Goal: Task Accomplishment & Management: Use online tool/utility

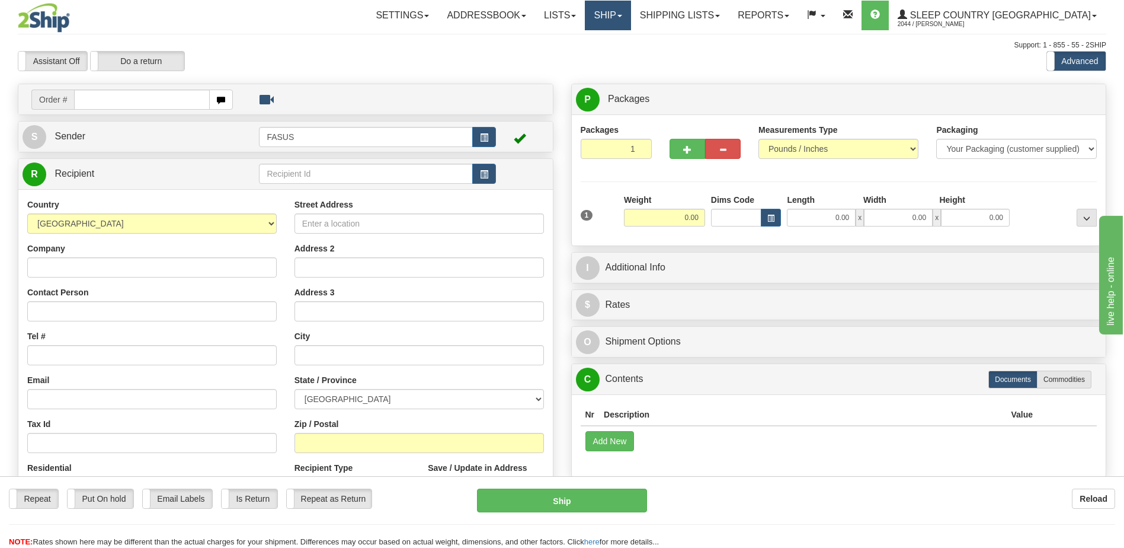
click at [622, 16] on span at bounding box center [620, 16] width 5 height 2
click at [619, 55] on span "OnHold / Order Queue" at bounding box center [577, 56] width 84 height 9
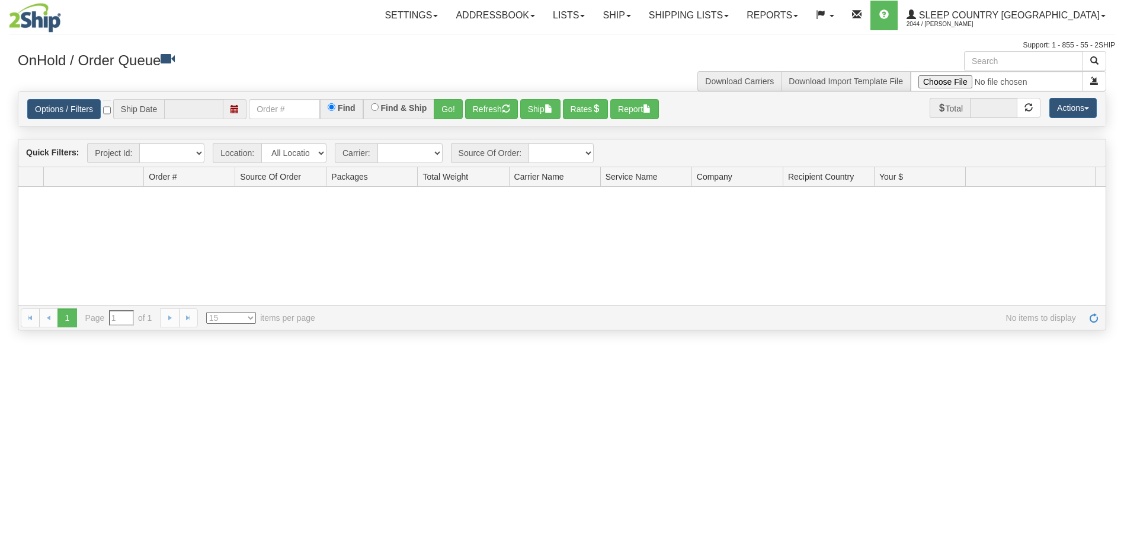
type input "[DATE]"
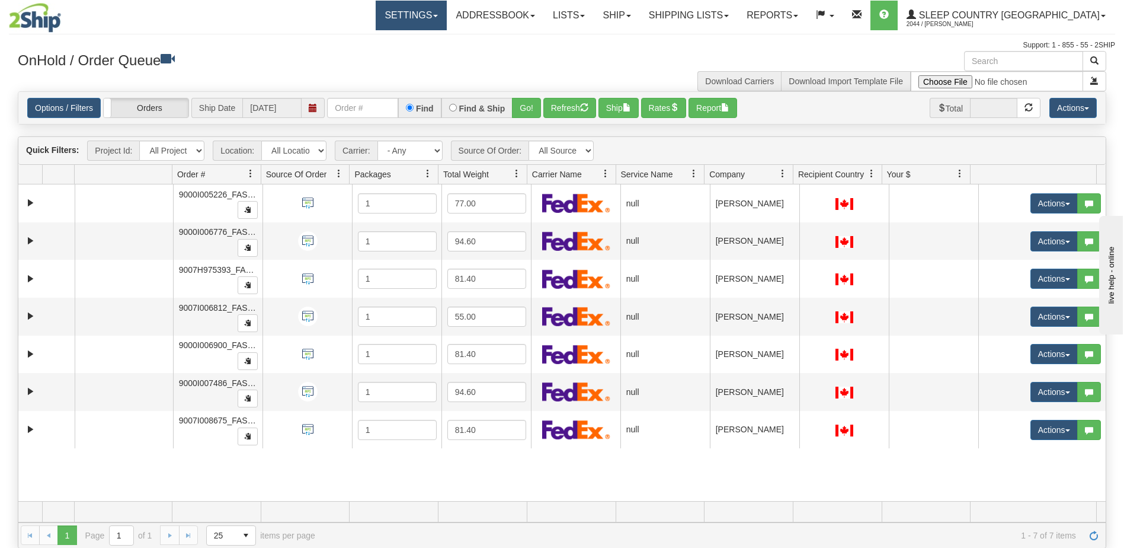
click at [447, 15] on link "Settings" at bounding box center [411, 16] width 71 height 30
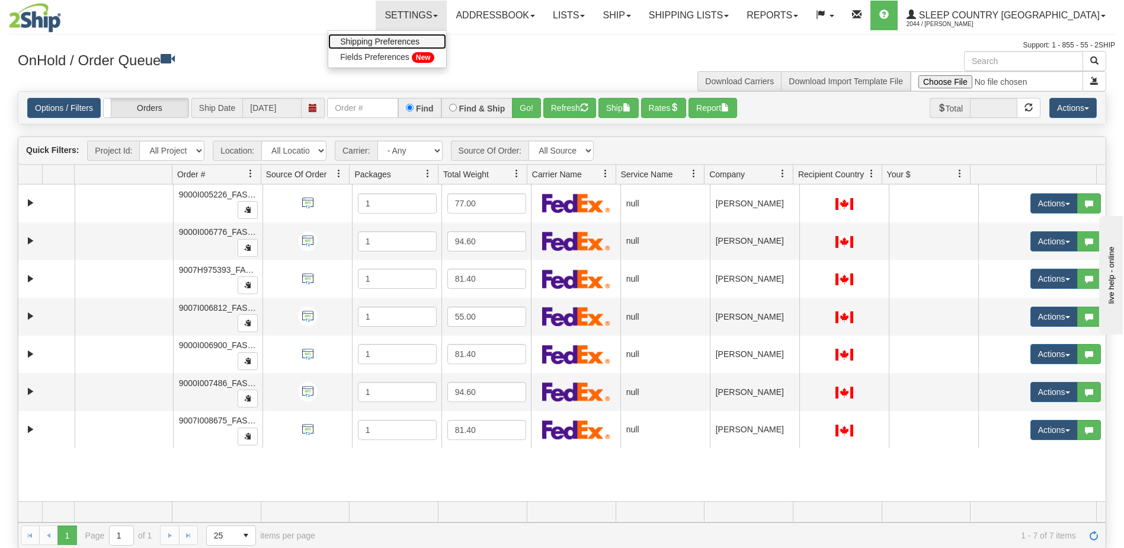
click at [420, 40] on span "Shipping Preferences" at bounding box center [379, 41] width 79 height 9
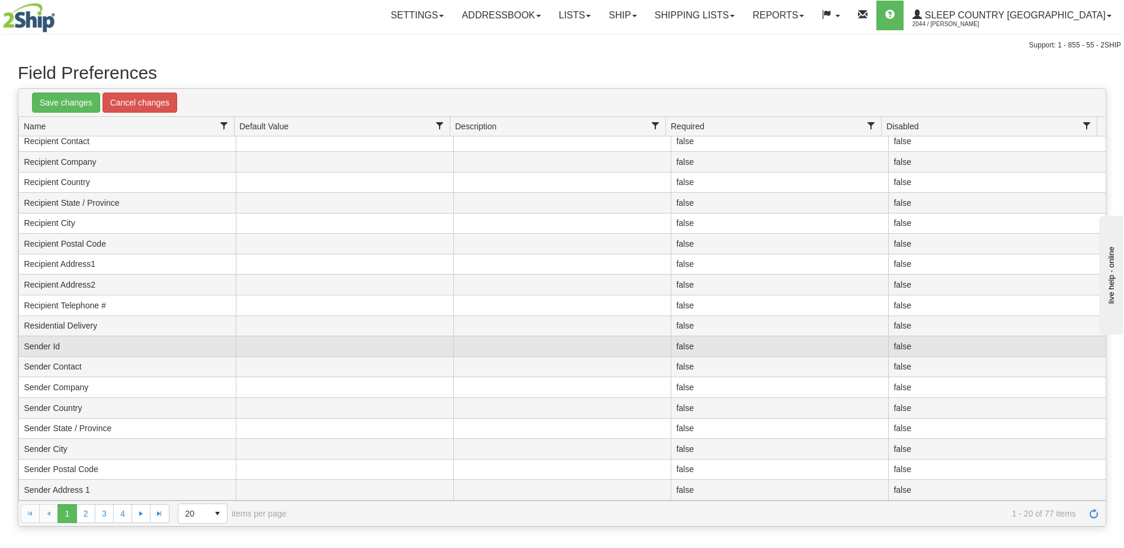
scroll to position [59, 0]
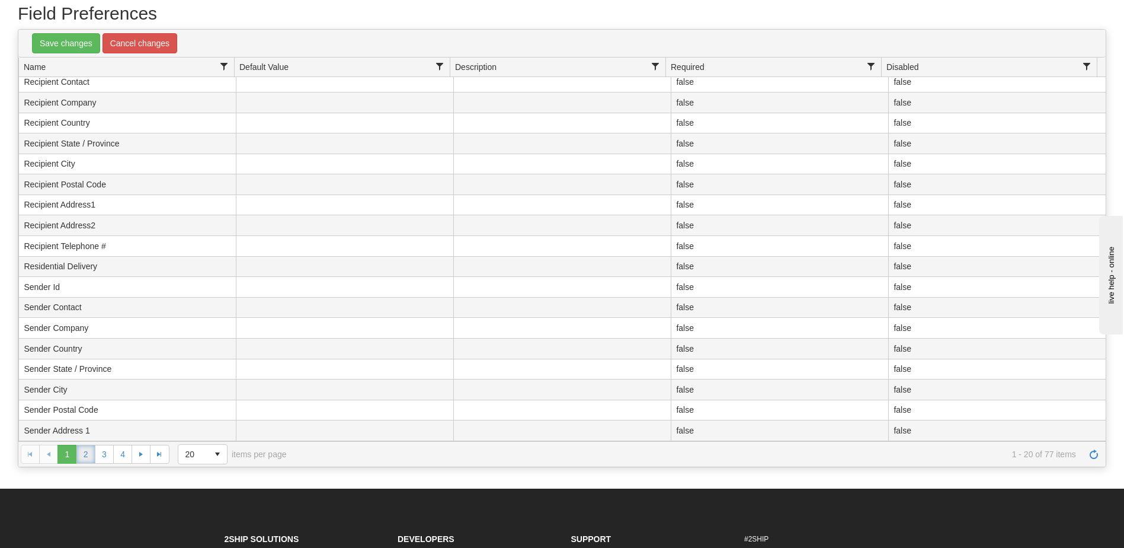
click at [88, 453] on link "2" at bounding box center [85, 453] width 19 height 19
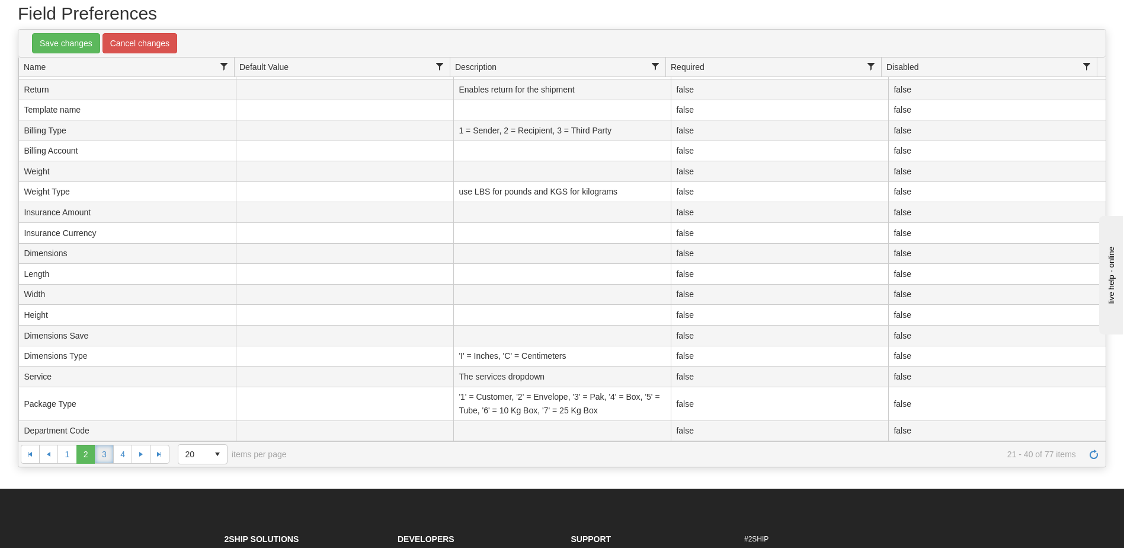
click at [108, 456] on link "3" at bounding box center [104, 453] width 19 height 19
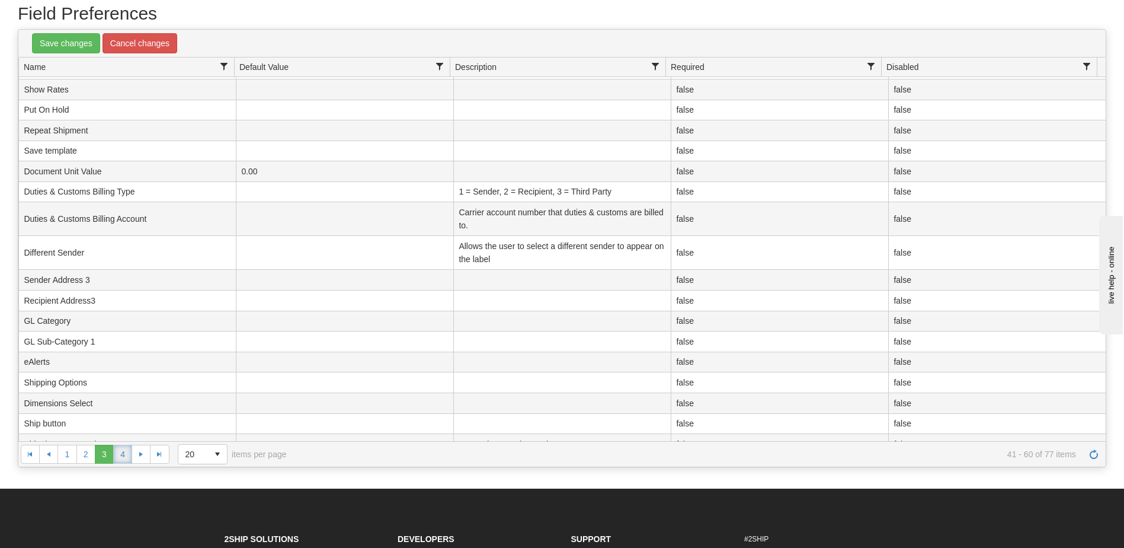
click at [128, 453] on link "4" at bounding box center [122, 453] width 19 height 19
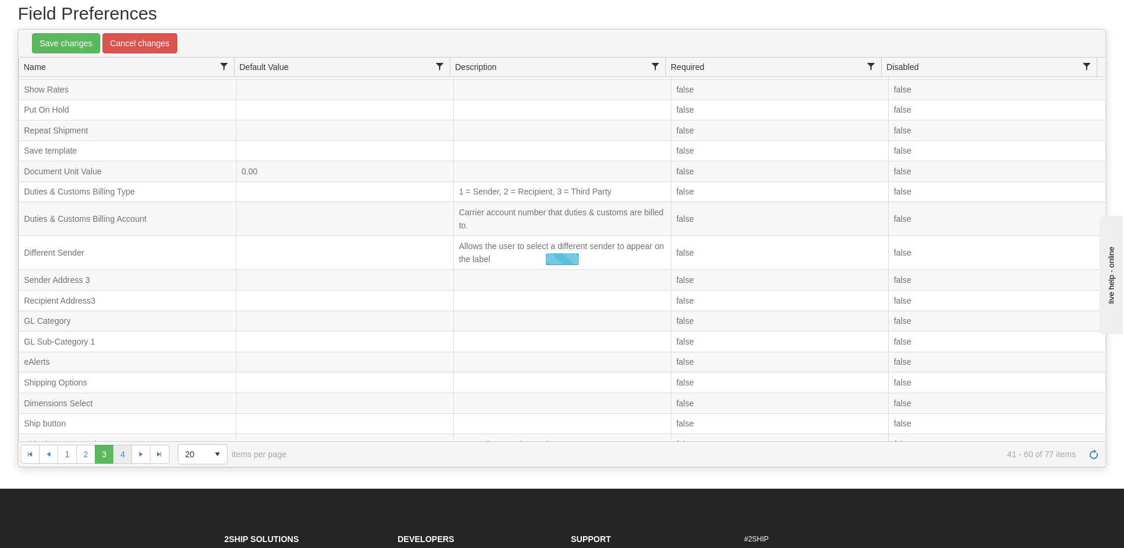
scroll to position [24, 0]
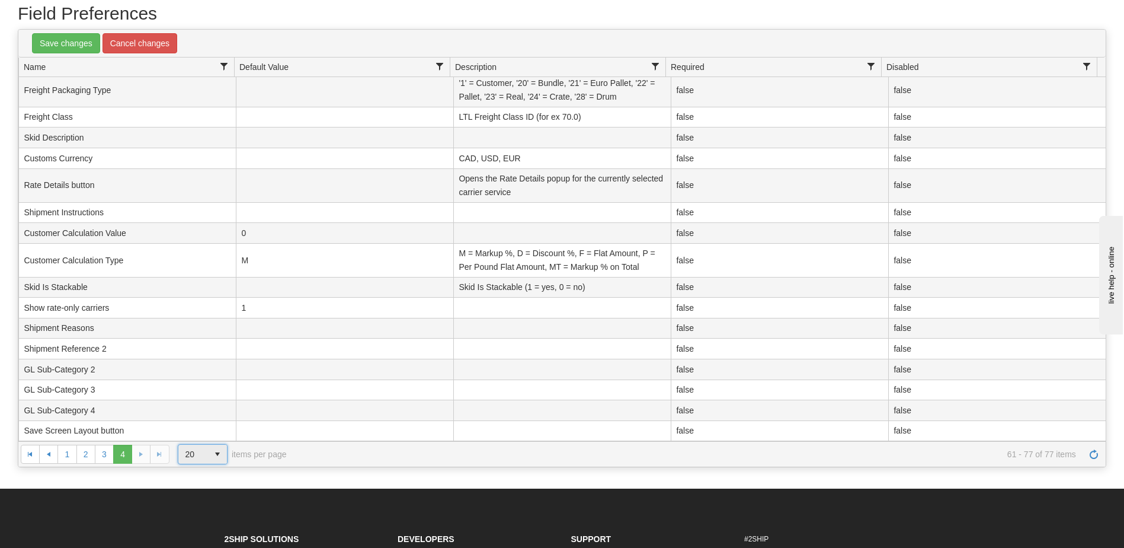
click at [219, 455] on span "select" at bounding box center [217, 453] width 19 height 19
click at [193, 522] on span "100" at bounding box center [190, 523] width 14 height 12
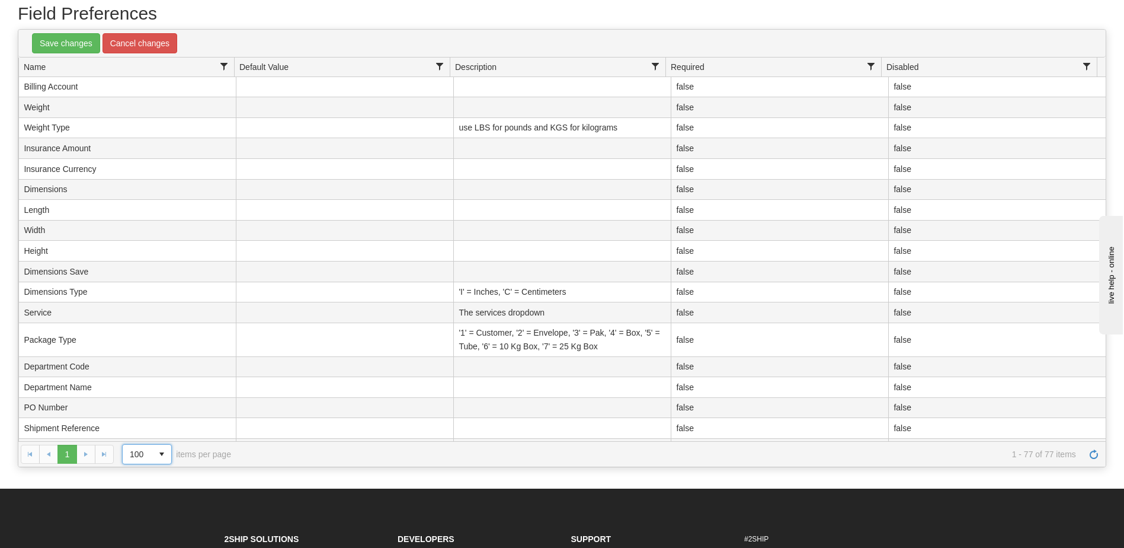
scroll to position [593, 0]
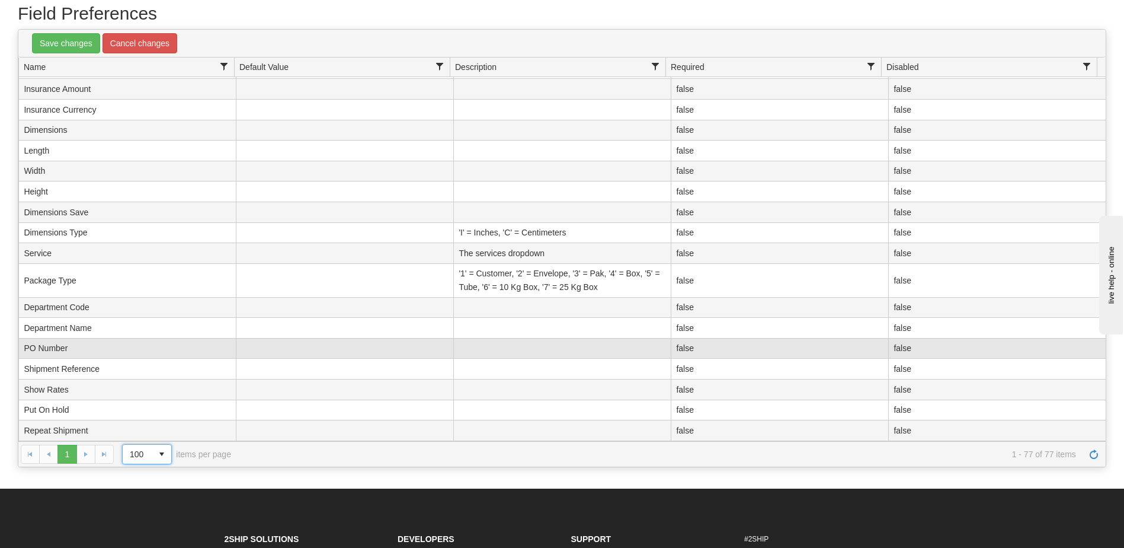
click at [909, 348] on td "false" at bounding box center [997, 348] width 218 height 21
click at [986, 349] on td "false" at bounding box center [997, 348] width 218 height 21
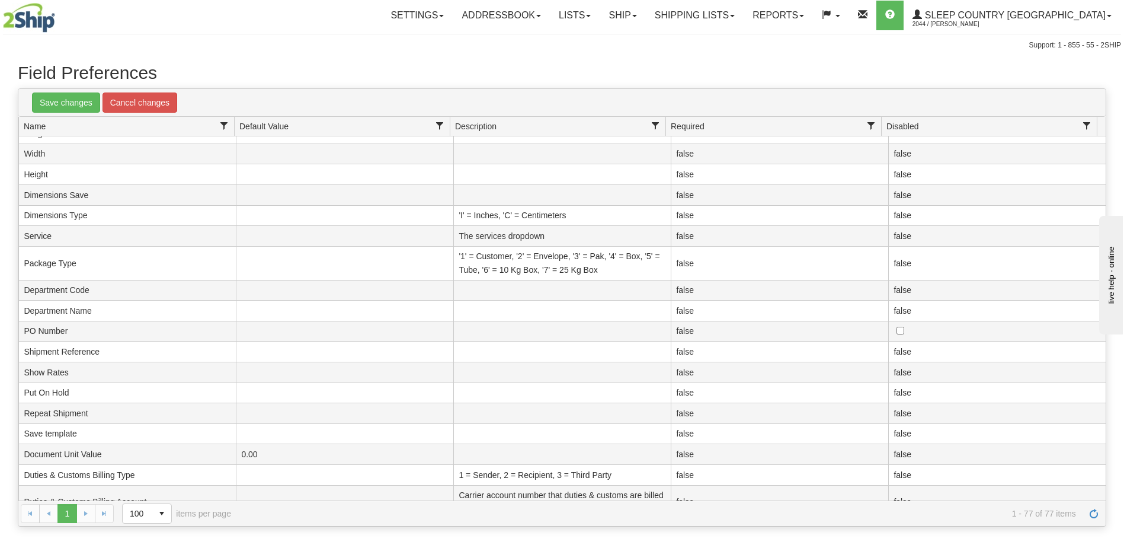
scroll to position [711, 0]
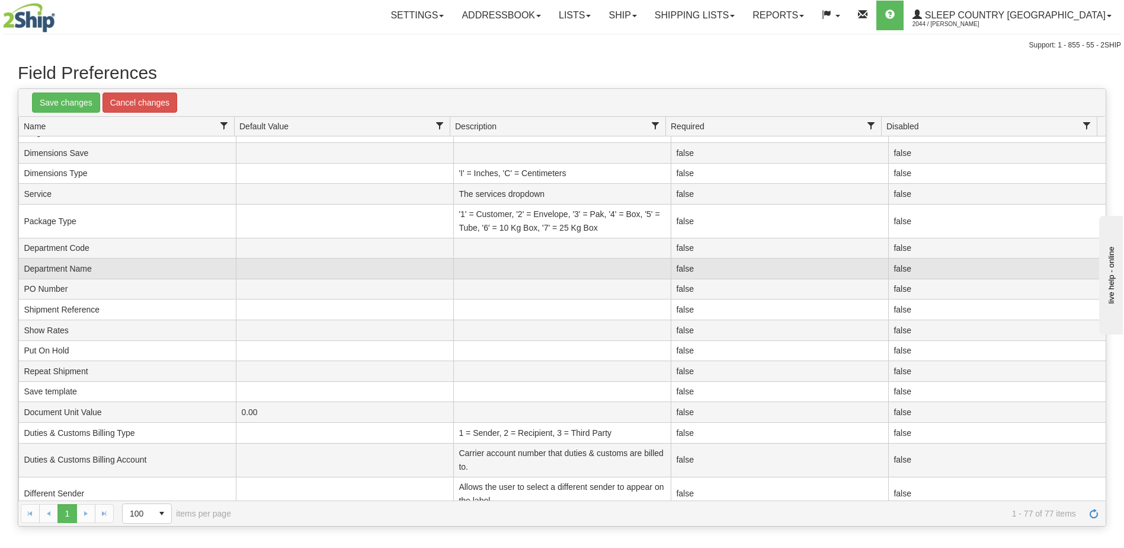
click at [701, 269] on td "false" at bounding box center [780, 268] width 218 height 21
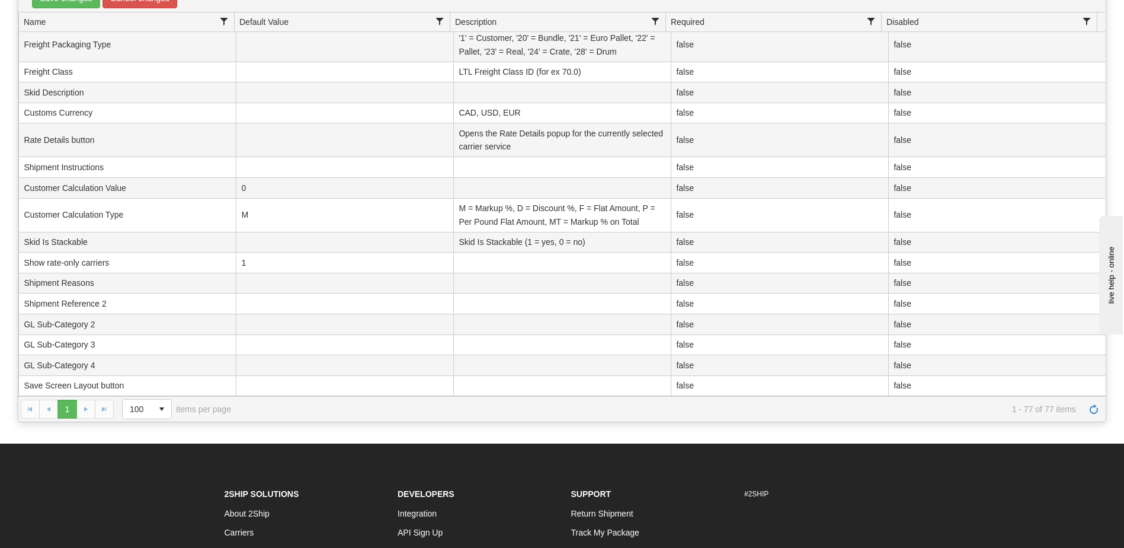
scroll to position [0, 0]
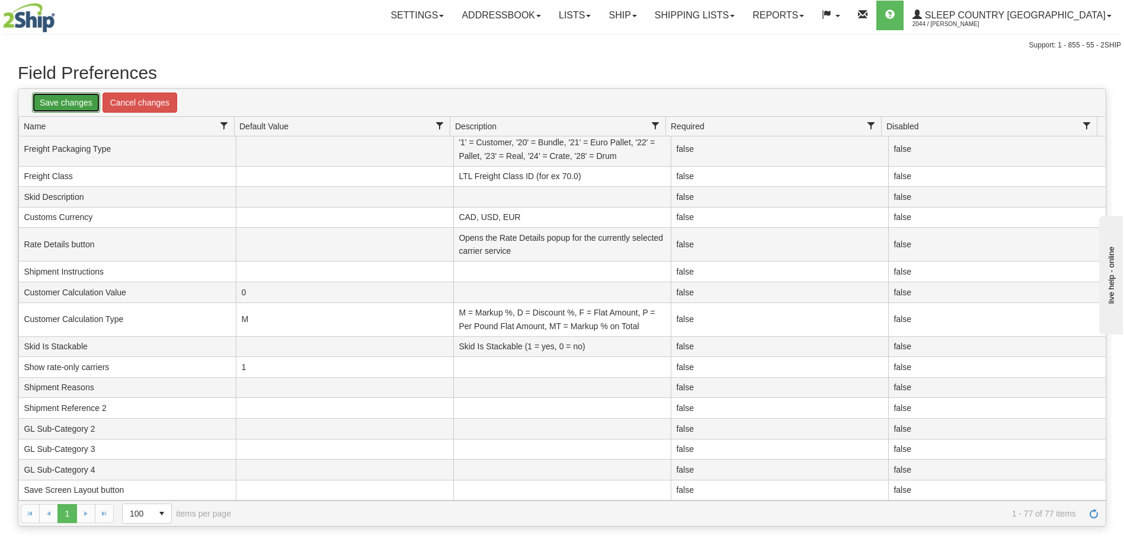
click at [56, 101] on link "Save changes" at bounding box center [66, 102] width 68 height 20
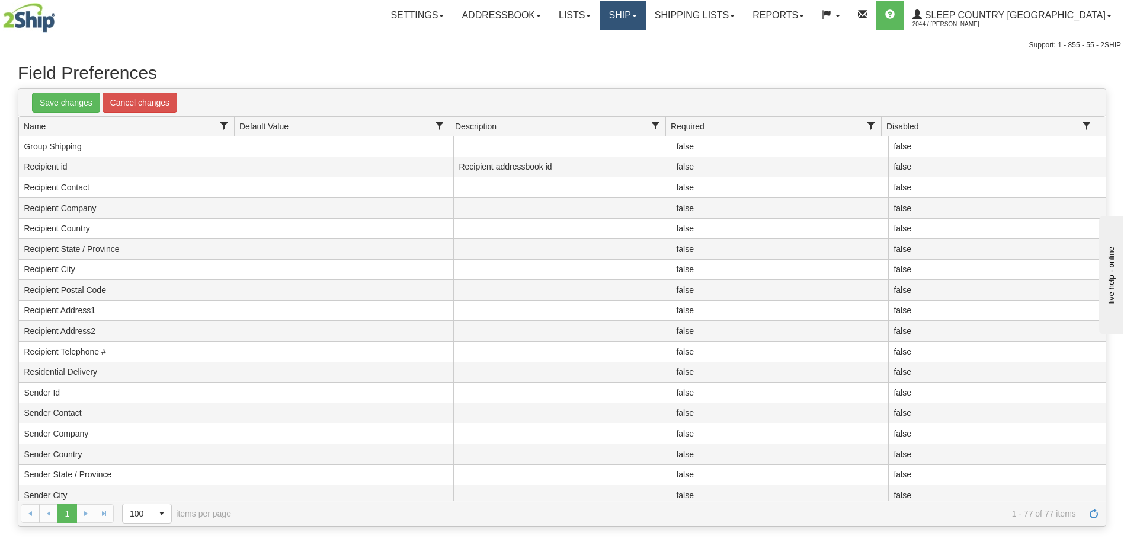
click at [645, 12] on link "Ship" at bounding box center [623, 16] width 46 height 30
click at [595, 40] on span "Ship Screen" at bounding box center [572, 41] width 45 height 9
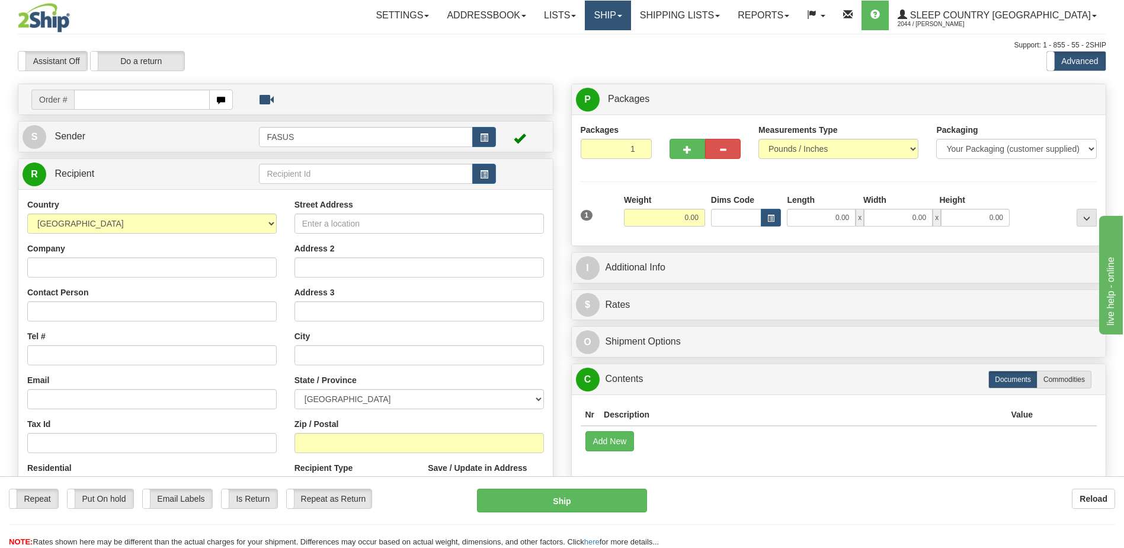
click at [622, 17] on span at bounding box center [620, 16] width 5 height 2
click at [619, 57] on span "OnHold / Order Queue" at bounding box center [577, 56] width 84 height 9
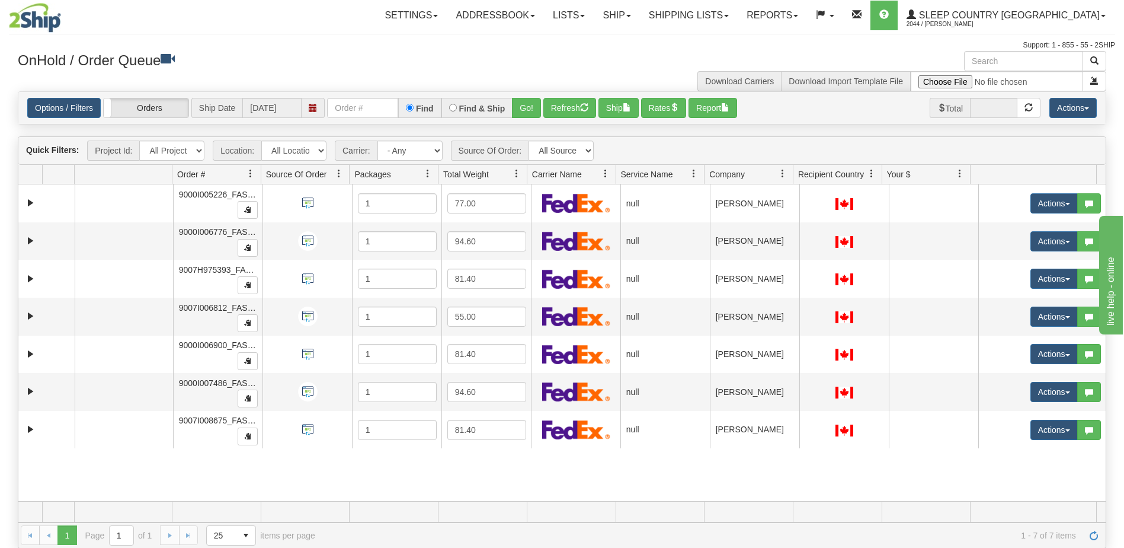
click at [98, 172] on span at bounding box center [125, 174] width 92 height 18
drag, startPoint x: 98, startPoint y: 172, endPoint x: 91, endPoint y: 172, distance: 7.1
click at [91, 172] on span at bounding box center [125, 174] width 92 height 18
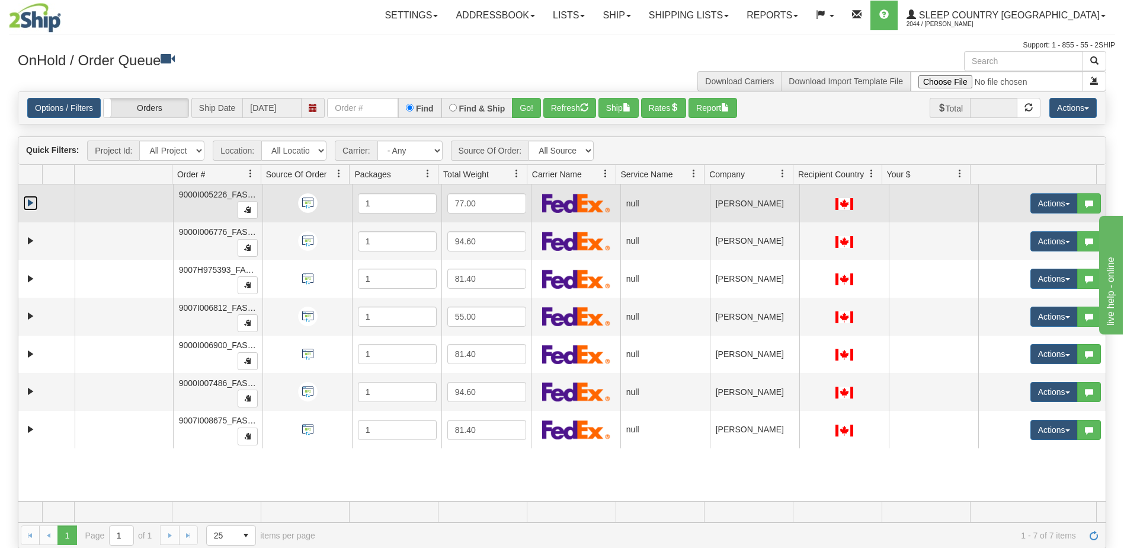
click at [30, 199] on link "Expand" at bounding box center [30, 203] width 15 height 15
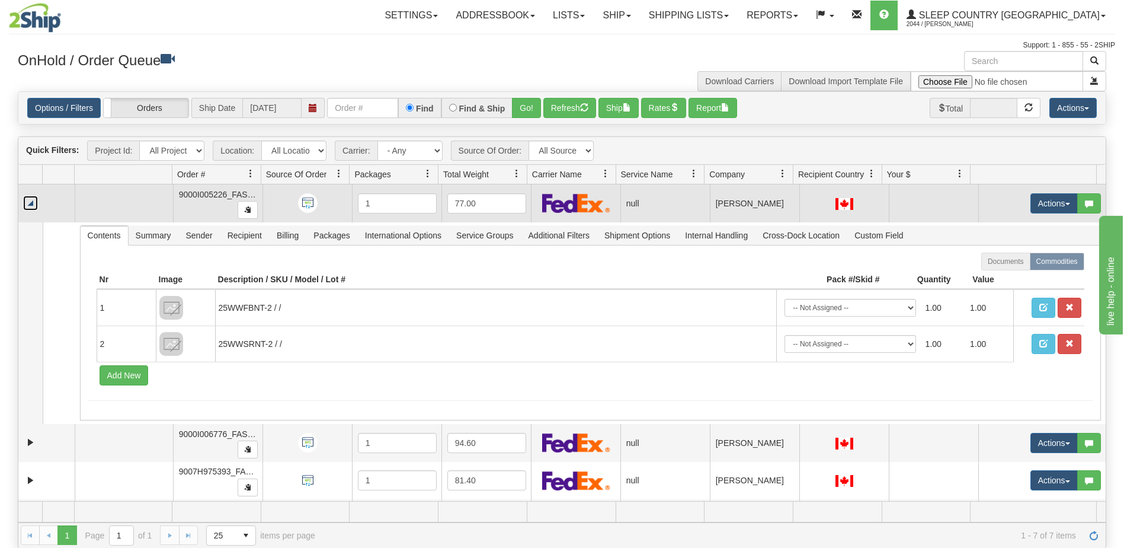
click at [30, 200] on link "Collapse" at bounding box center [30, 203] width 15 height 15
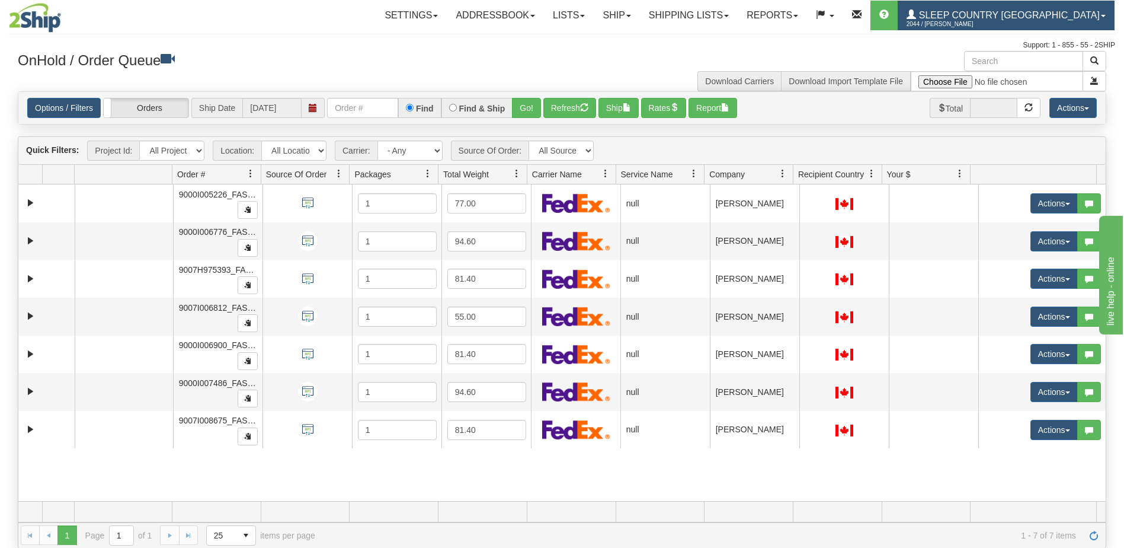
click at [1013, 15] on span "Sleep Country [GEOGRAPHIC_DATA]" at bounding box center [1008, 15] width 184 height 10
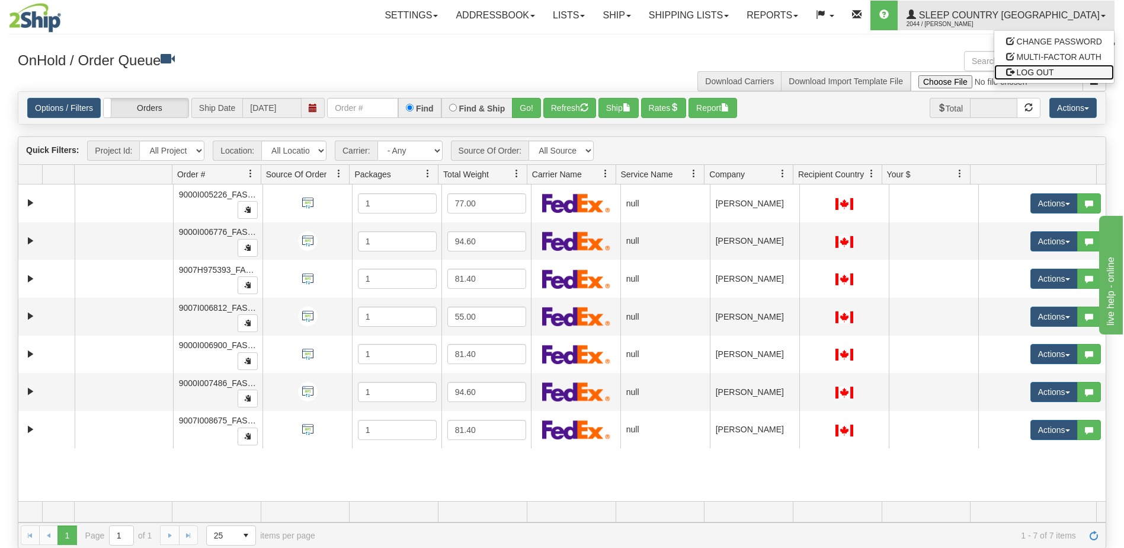
click at [1024, 73] on span "LOG OUT" at bounding box center [1035, 72] width 37 height 9
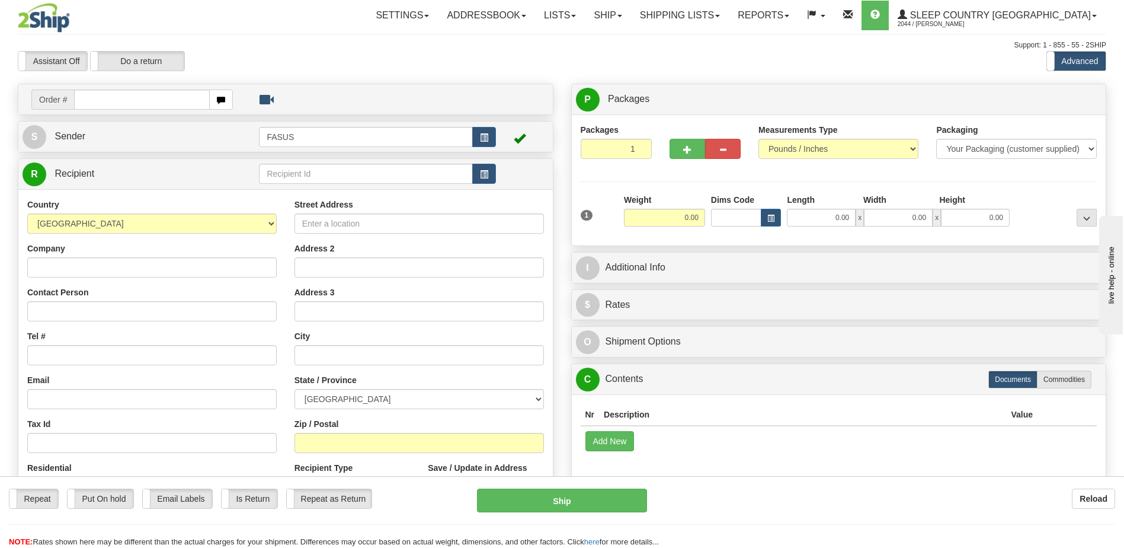
click at [58, 98] on span "Order #" at bounding box center [52, 99] width 43 height 20
click at [222, 100] on span "button" at bounding box center [221, 101] width 8 height 8
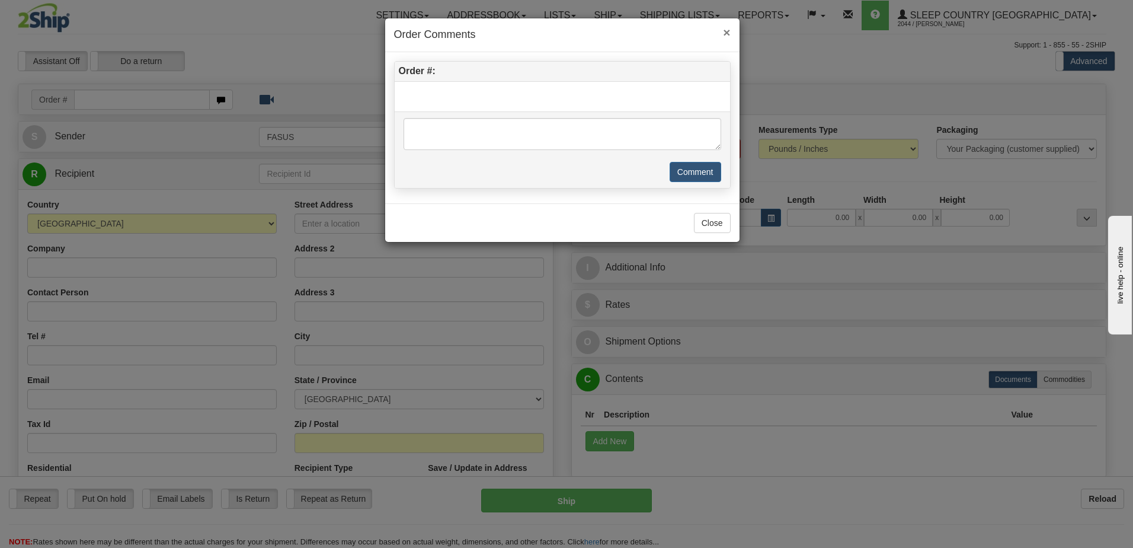
click at [727, 31] on span "×" at bounding box center [726, 32] width 7 height 14
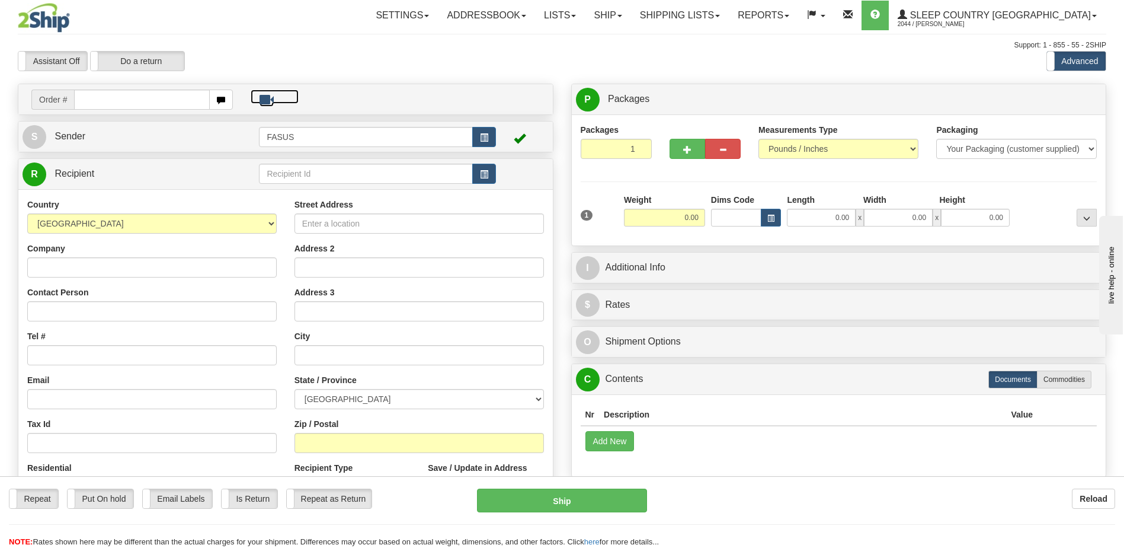
click at [267, 97] on span at bounding box center [267, 99] width 14 height 14
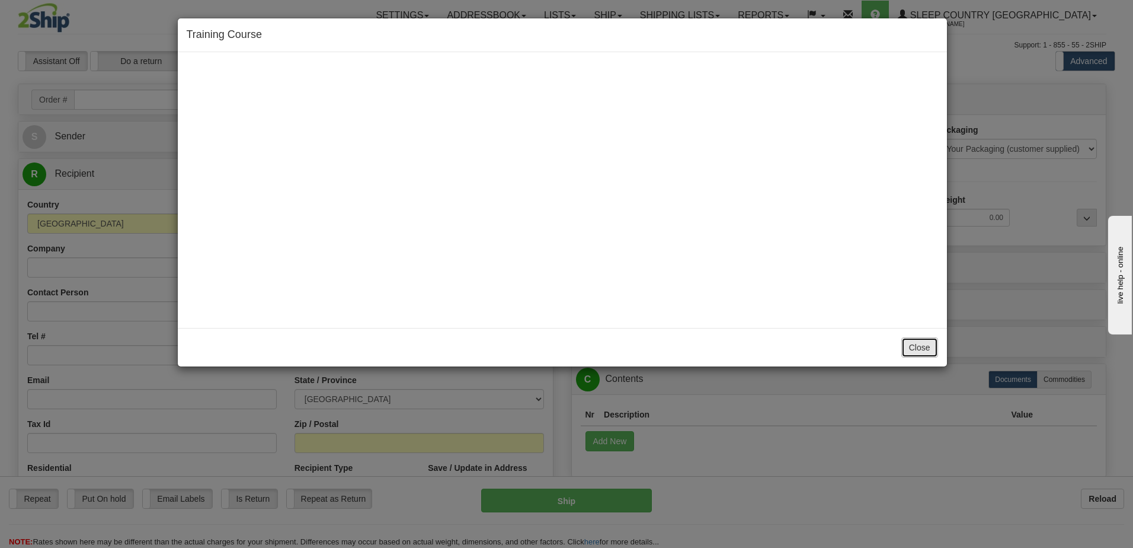
click at [923, 347] on button "Close" at bounding box center [919, 347] width 37 height 20
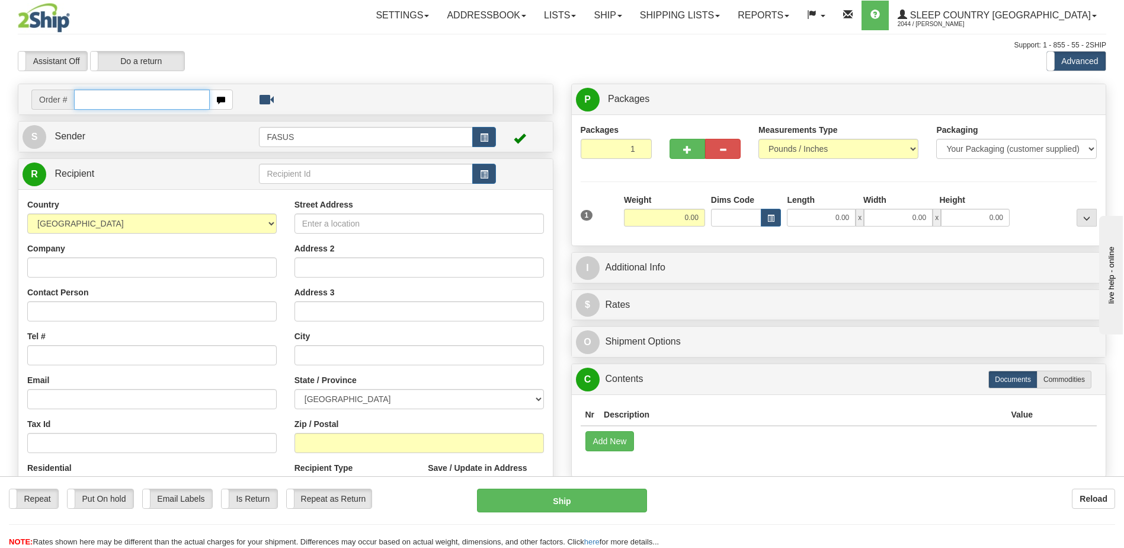
click at [85, 97] on input "text" at bounding box center [141, 99] width 135 height 20
type input "po 2505670"
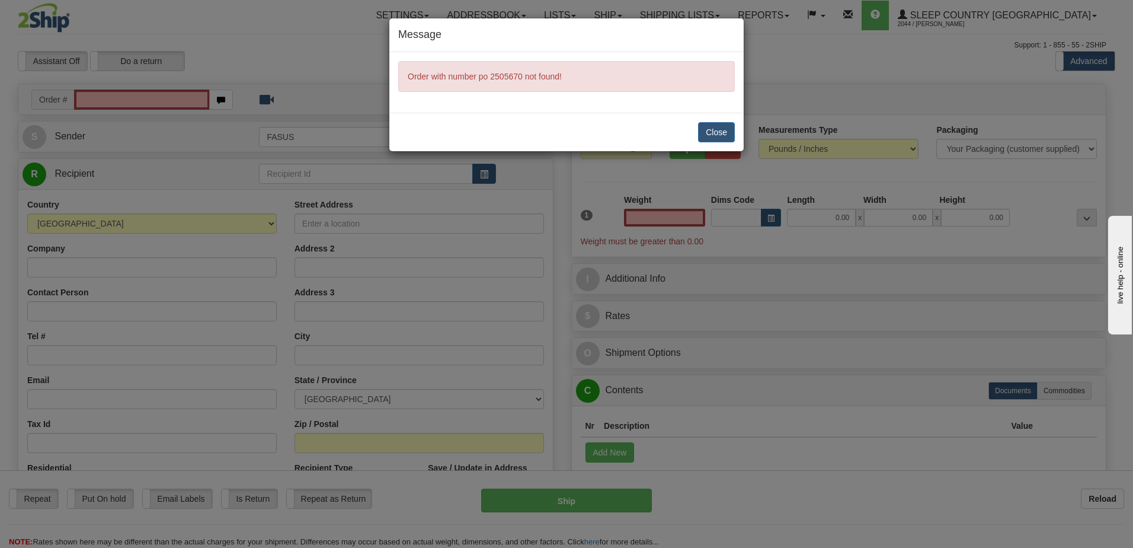
type input "0.00"
click at [725, 127] on button "Close" at bounding box center [716, 132] width 37 height 20
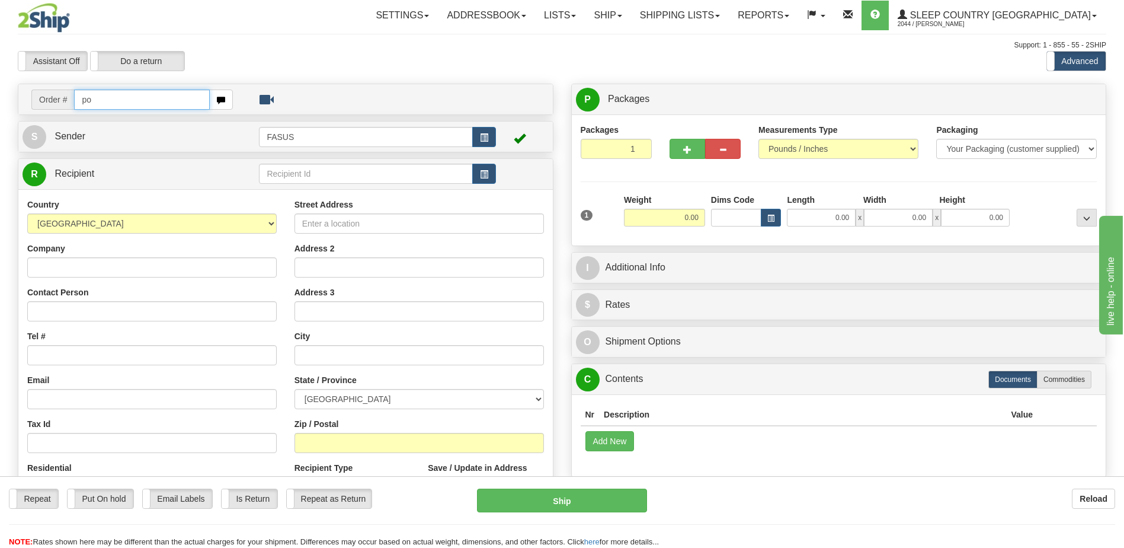
type input "p"
paste input "1019764"
type input "PO1019764"
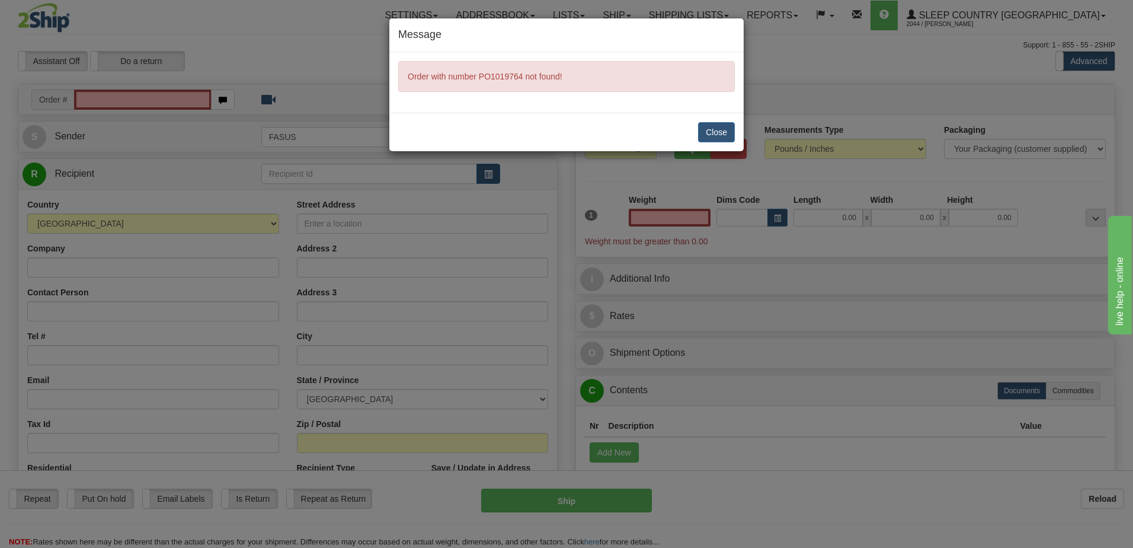
type input "0.00"
click at [725, 130] on button "Close" at bounding box center [716, 132] width 37 height 20
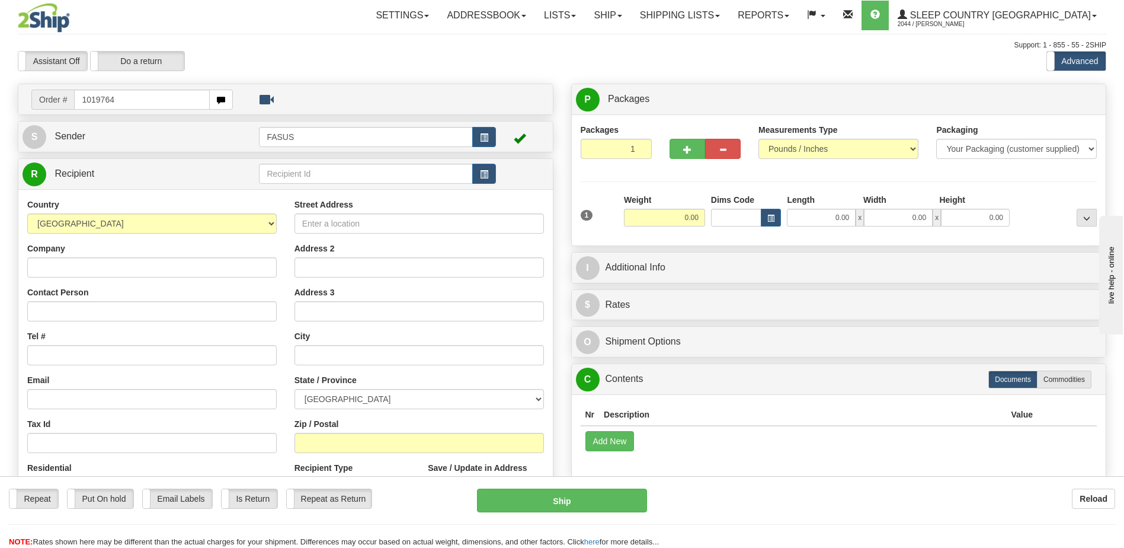
type input "1019764"
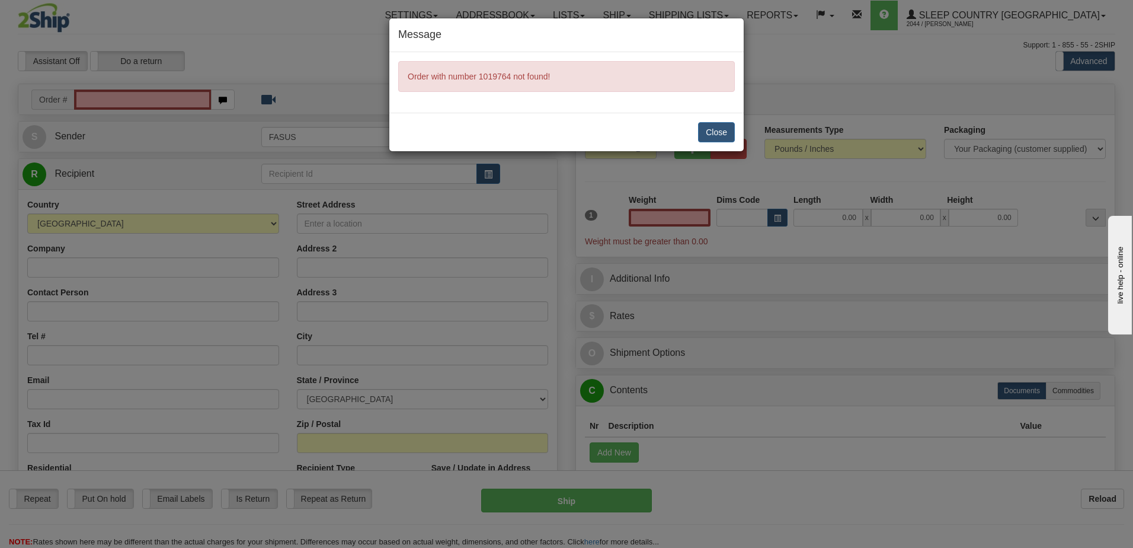
type input "0.00"
click at [719, 133] on button "Close" at bounding box center [716, 132] width 37 height 20
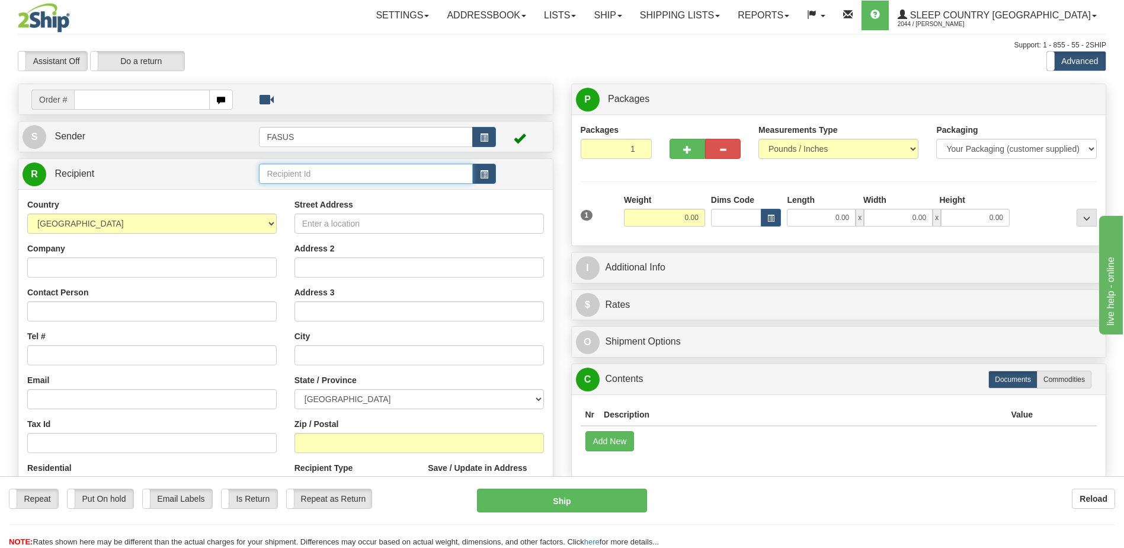
paste input "1019764"
type input "1019764"
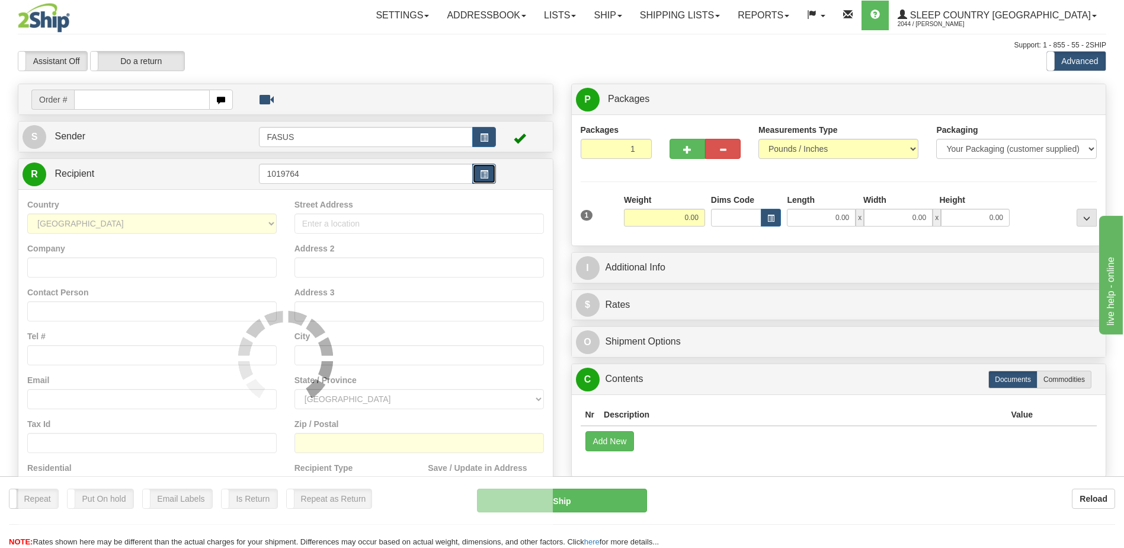
click at [485, 171] on span "button" at bounding box center [484, 175] width 8 height 8
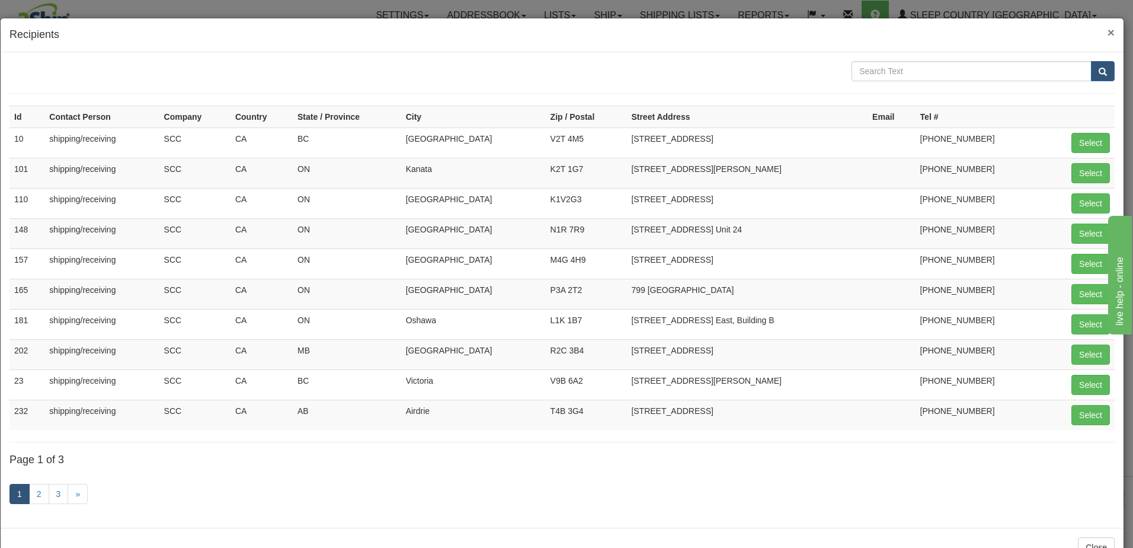
click at [1108, 31] on span "×" at bounding box center [1111, 32] width 7 height 14
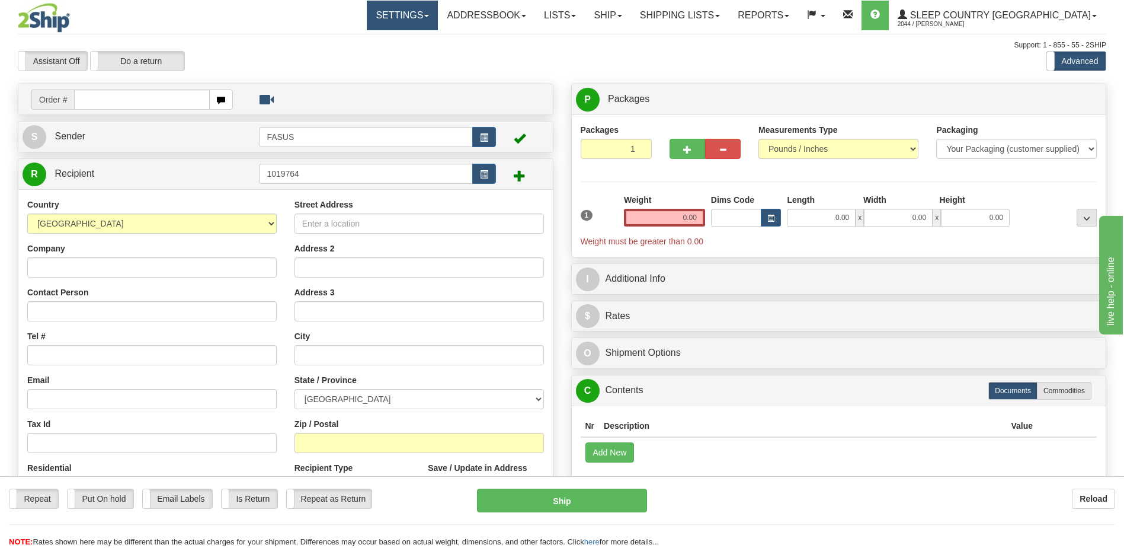
click at [438, 13] on link "Settings" at bounding box center [402, 16] width 71 height 30
click at [401, 55] on span "Fields Preferences" at bounding box center [365, 56] width 69 height 9
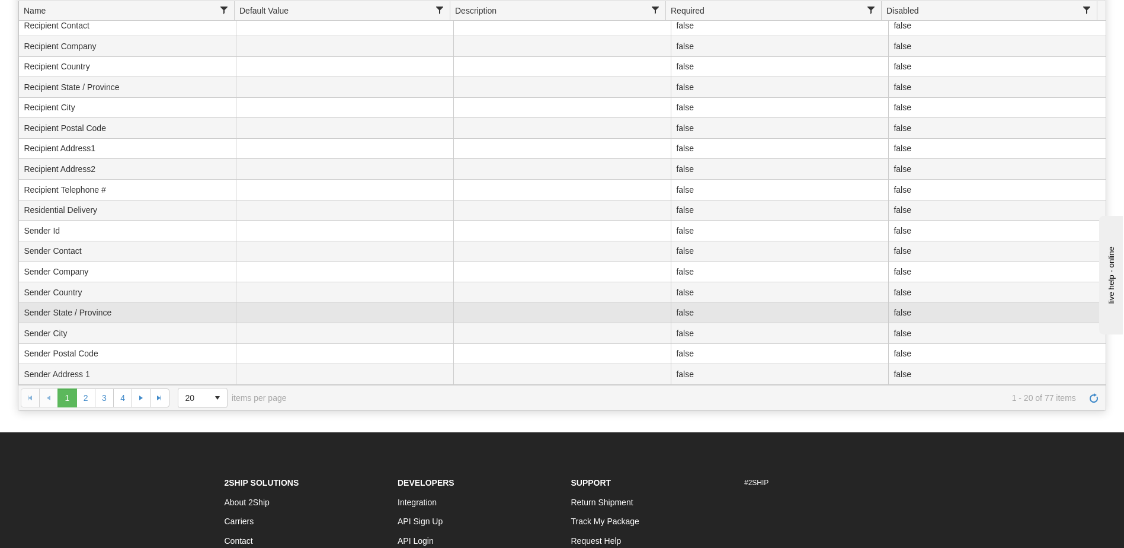
scroll to position [119, 0]
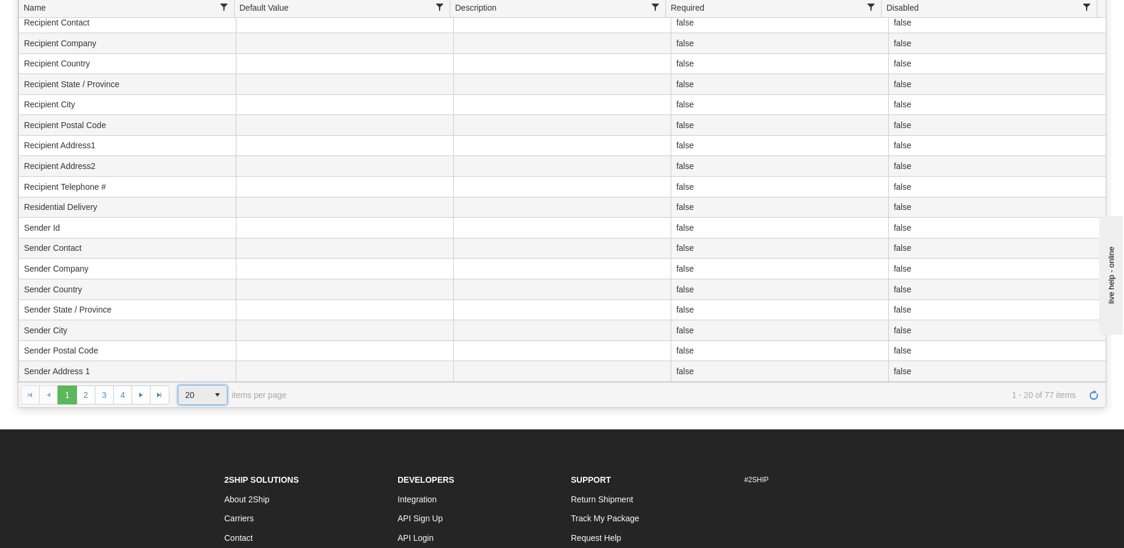
click at [220, 390] on span "select" at bounding box center [217, 394] width 19 height 19
click at [200, 466] on li "100" at bounding box center [203, 463] width 50 height 17
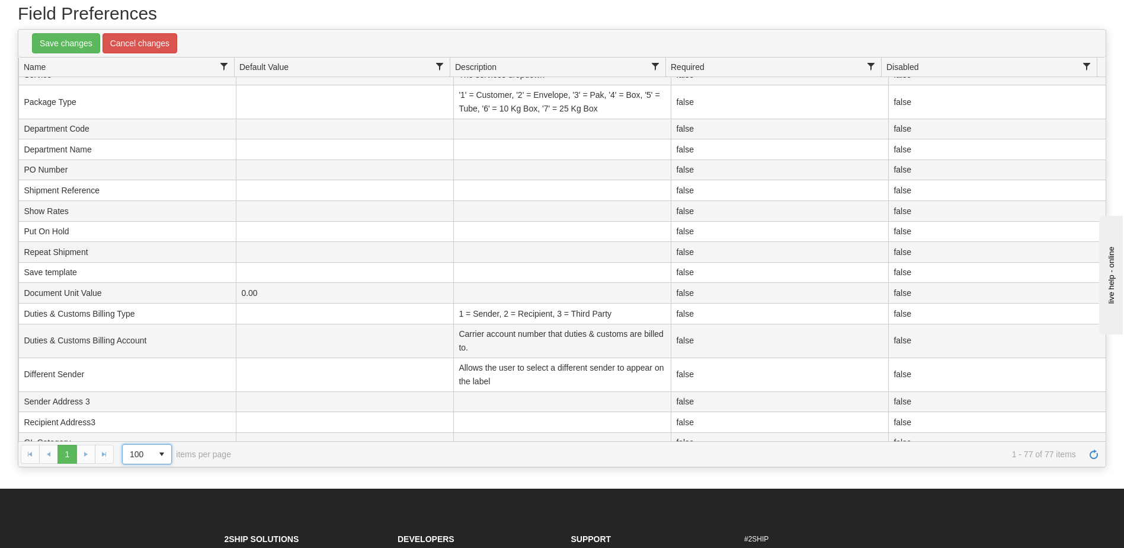
scroll to position [761, 0]
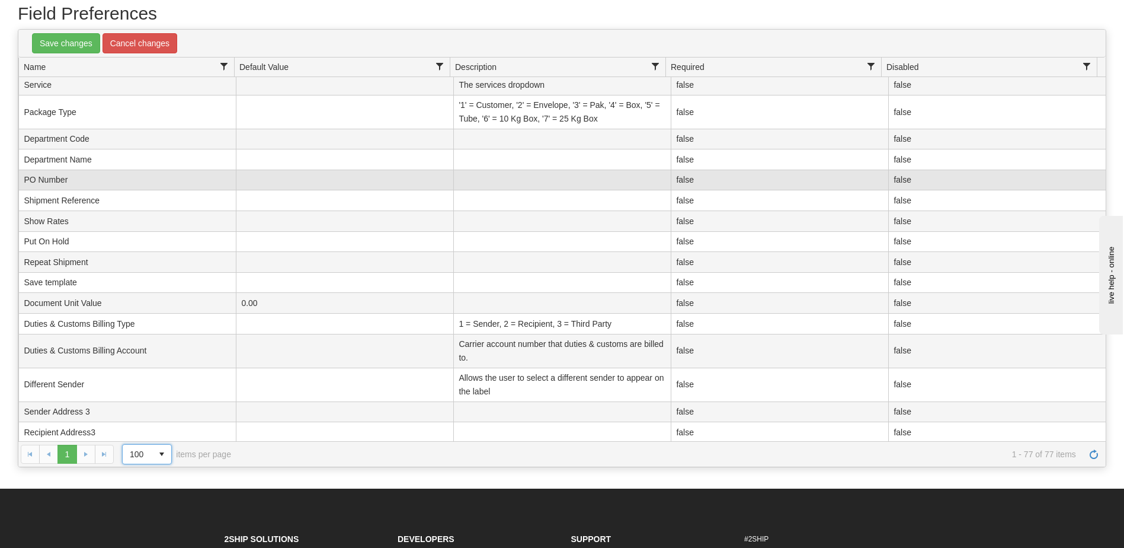
click at [705, 178] on td "false" at bounding box center [780, 180] width 218 height 21
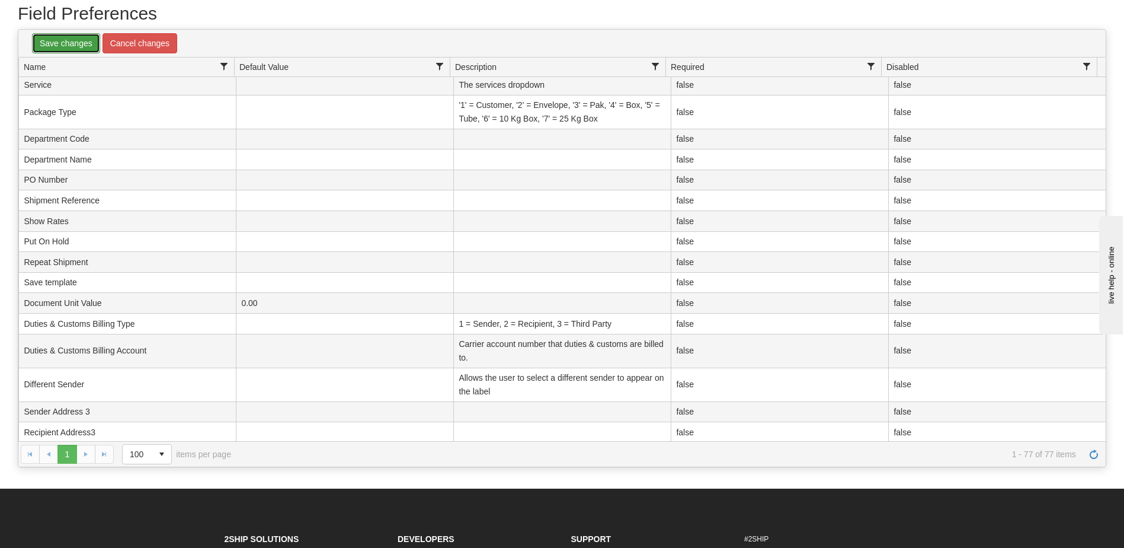
click at [56, 39] on link "Save changes" at bounding box center [66, 43] width 68 height 20
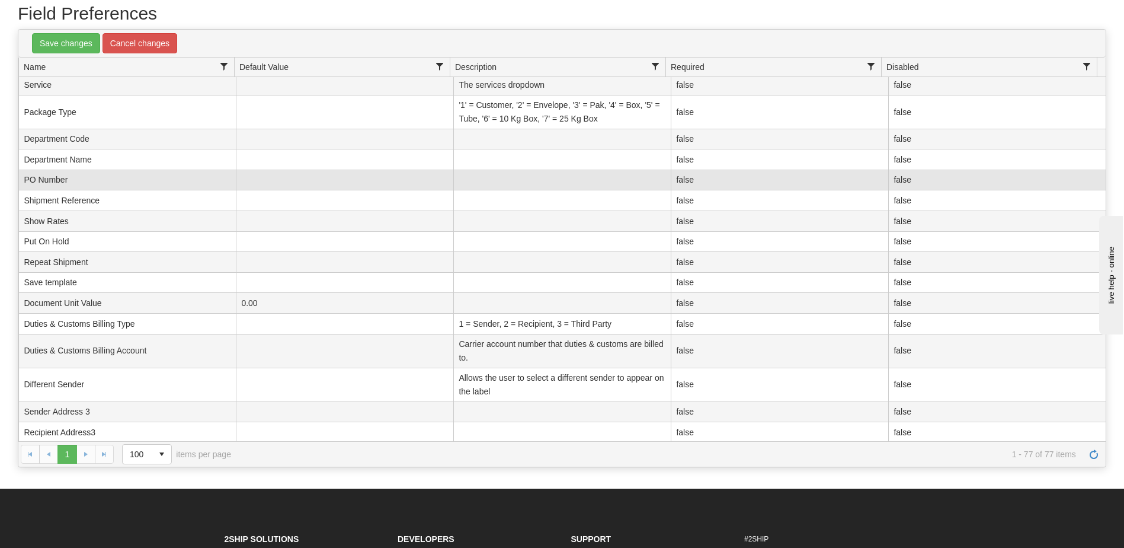
click at [909, 177] on td "false" at bounding box center [997, 180] width 218 height 21
click at [735, 182] on td "false" at bounding box center [780, 180] width 218 height 21
click at [913, 176] on td "false" at bounding box center [997, 180] width 218 height 21
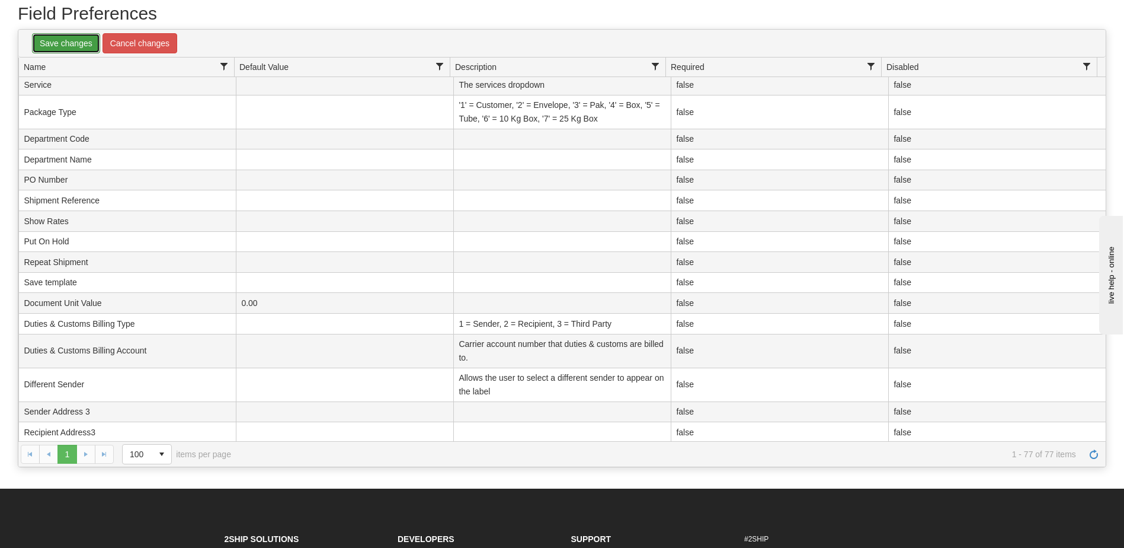
click at [58, 44] on link "Save changes" at bounding box center [66, 43] width 68 height 20
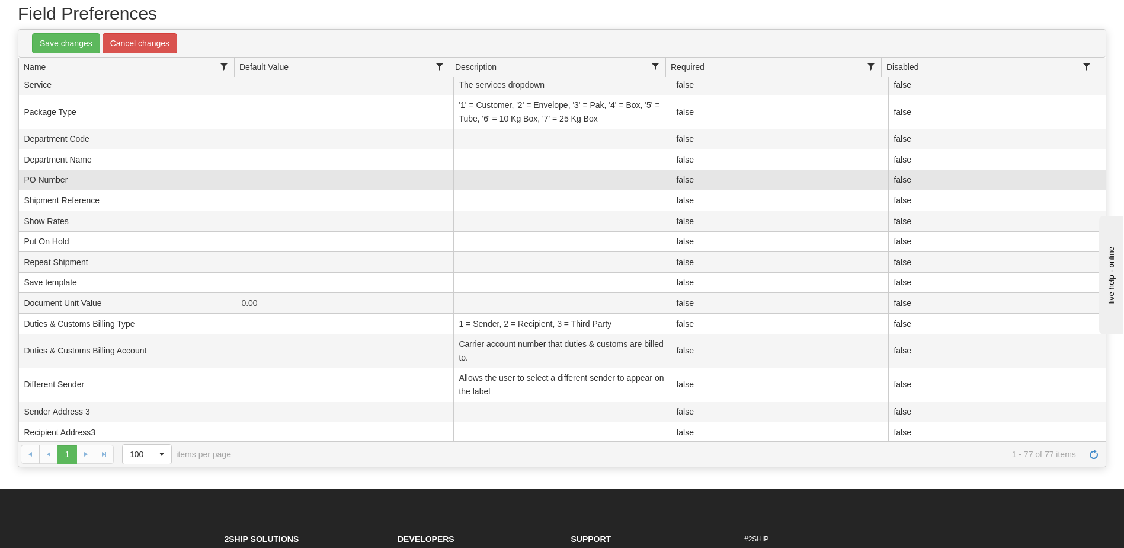
click at [745, 184] on td "false" at bounding box center [780, 180] width 218 height 21
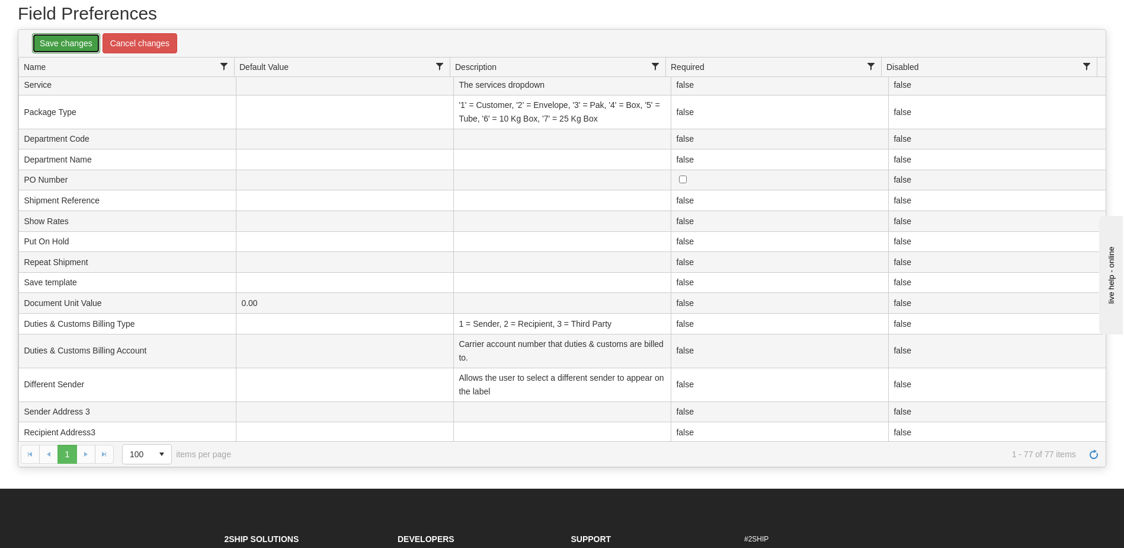
click at [70, 43] on link "Save changes" at bounding box center [66, 43] width 68 height 20
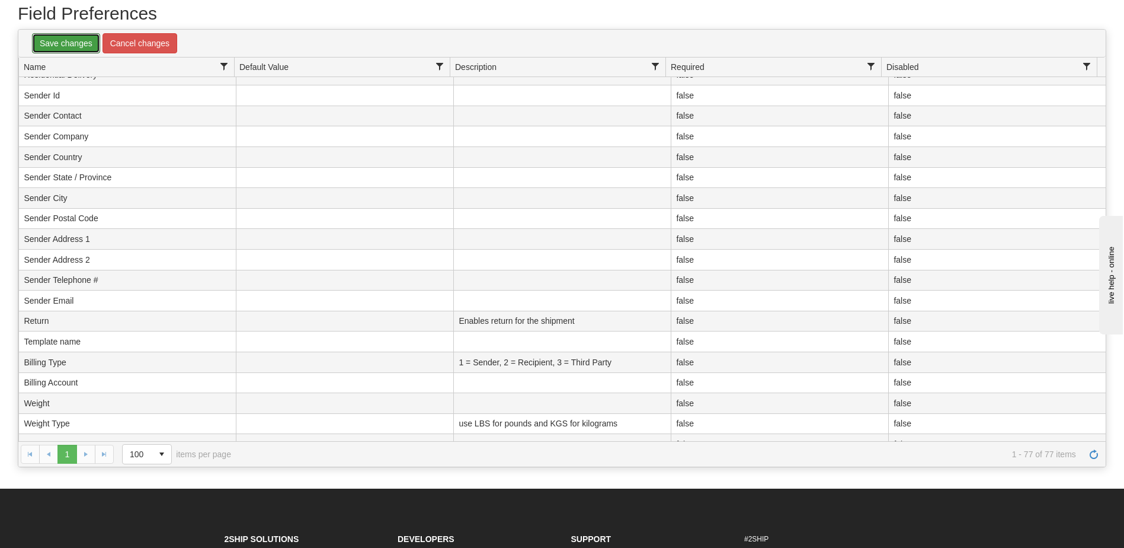
scroll to position [0, 0]
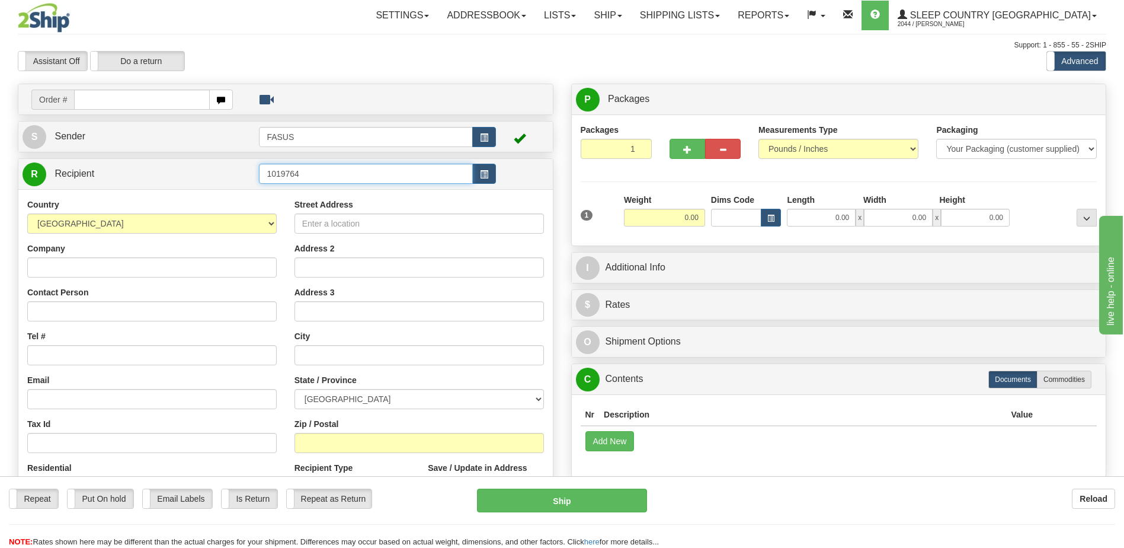
drag, startPoint x: 324, startPoint y: 172, endPoint x: 50, endPoint y: 143, distance: 275.3
click at [50, 143] on div "Create a label for the return Create Pickup Without Label Order # S Sender FASUS" at bounding box center [286, 345] width 554 height 523
click at [631, 21] on link "Ship" at bounding box center [608, 16] width 46 height 30
click at [619, 57] on span "OnHold / Order Queue" at bounding box center [577, 56] width 84 height 9
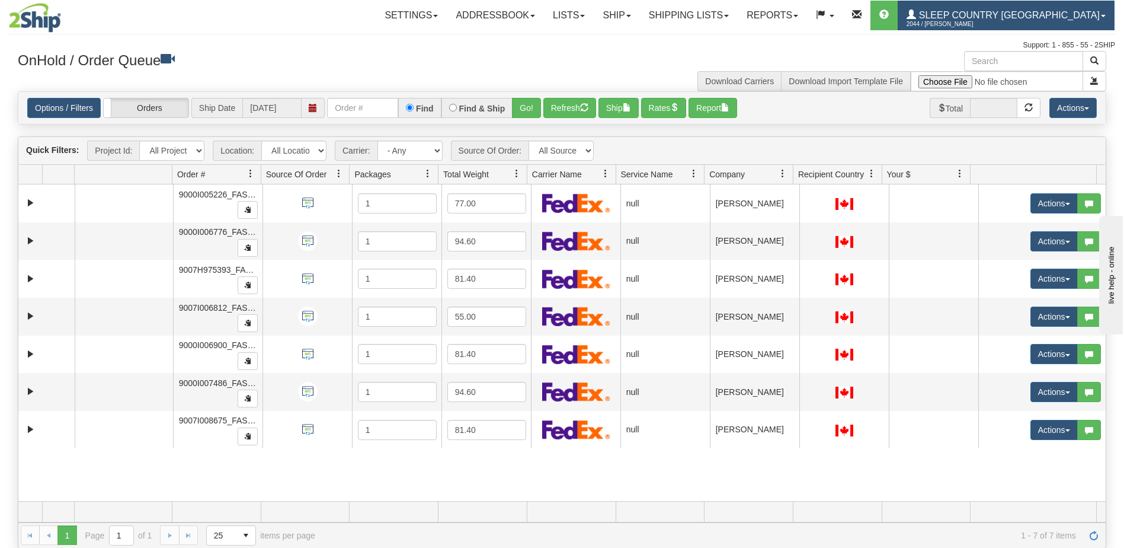
click at [1096, 12] on span "Sleep Country [GEOGRAPHIC_DATA]" at bounding box center [1008, 15] width 184 height 10
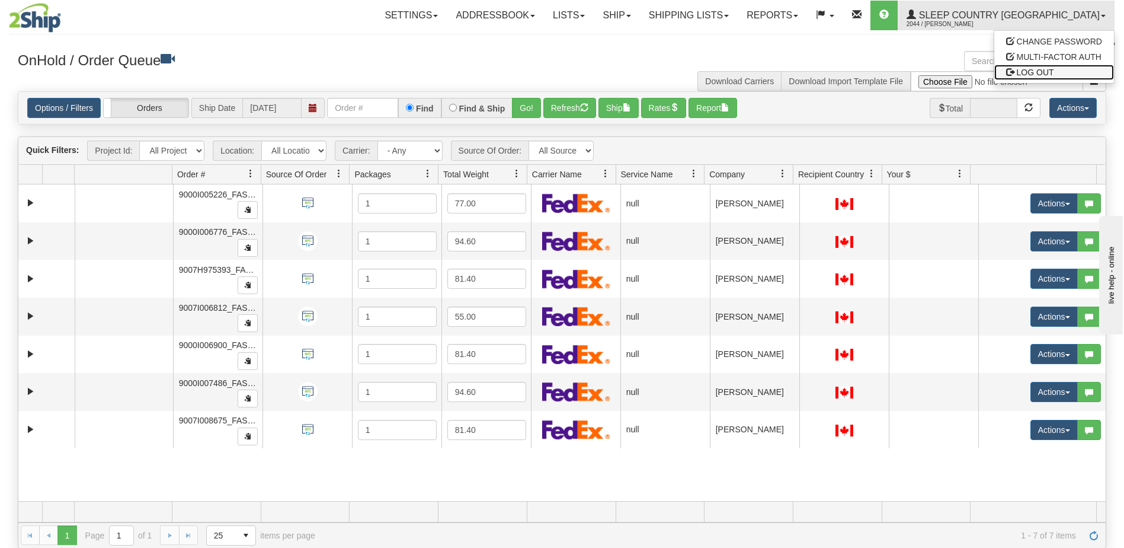
click at [1035, 71] on span "LOG OUT" at bounding box center [1035, 72] width 37 height 9
